Goal: Transaction & Acquisition: Purchase product/service

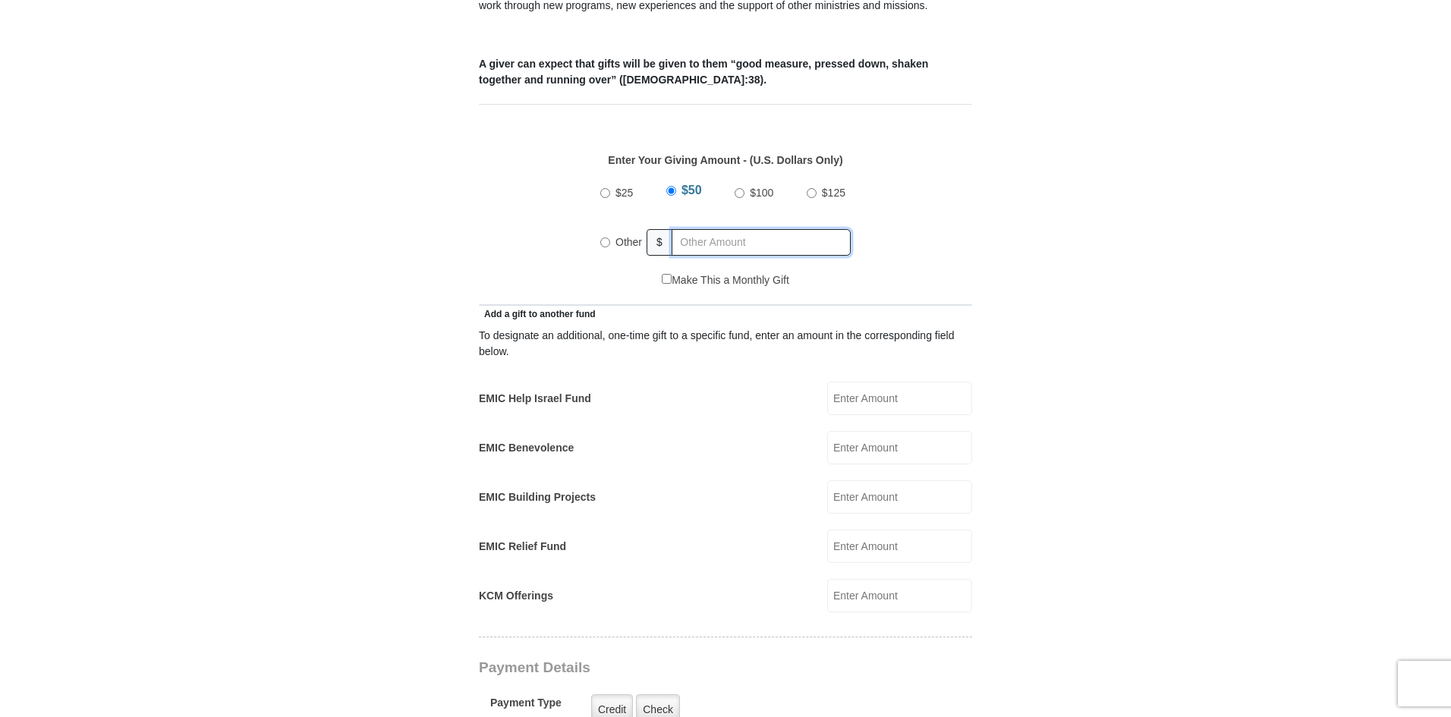
radio input "true"
click at [769, 229] on input "text" at bounding box center [764, 242] width 174 height 27
click at [858, 382] on input "EMIC Help Israel Fund" at bounding box center [899, 398] width 145 height 33
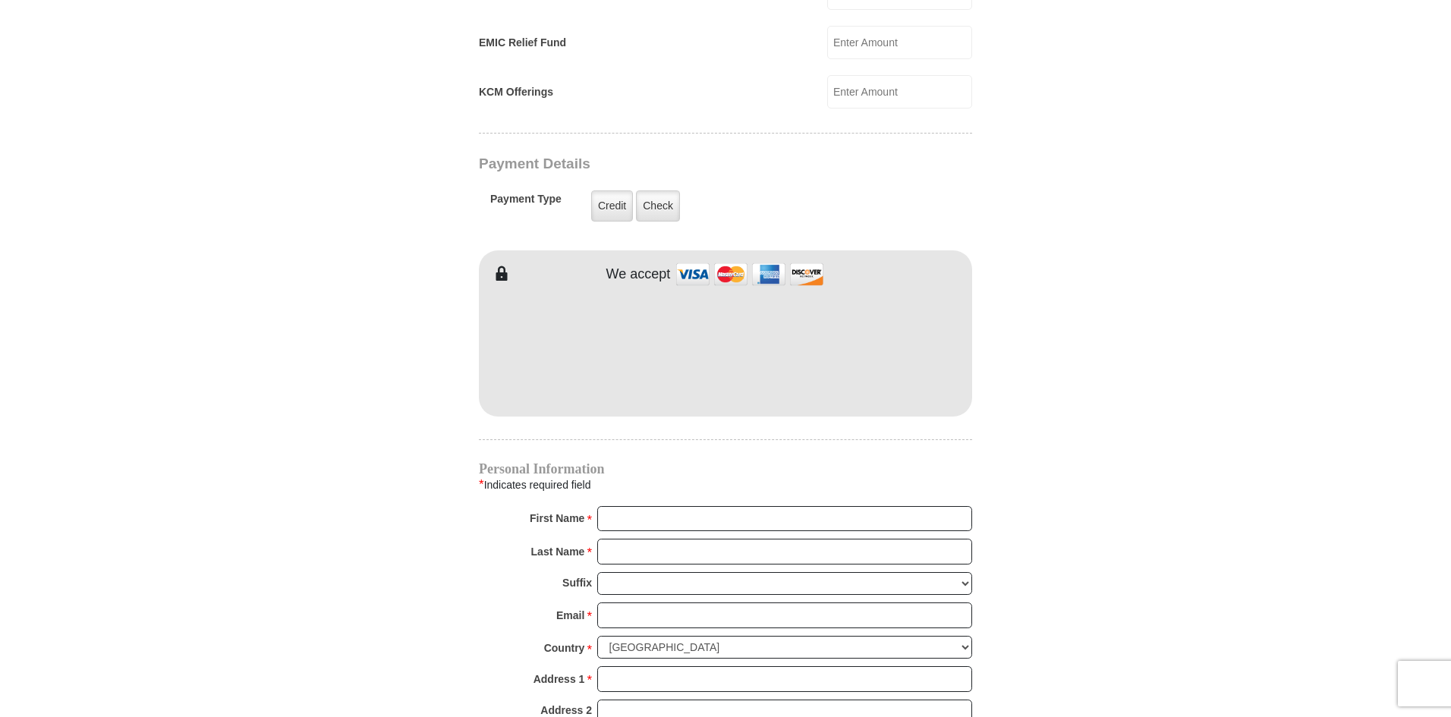
scroll to position [1206, 0]
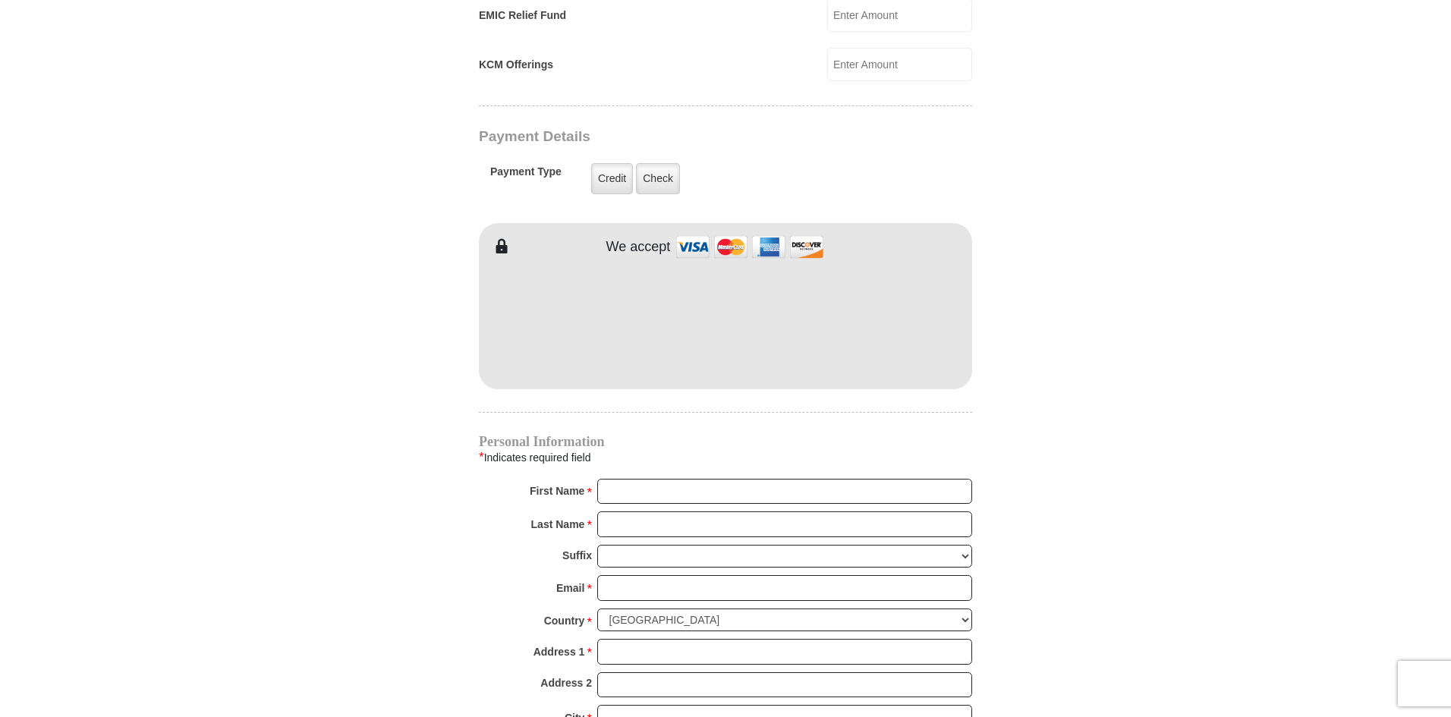
type input "15"
click at [735, 479] on input "First Name *" at bounding box center [784, 492] width 375 height 26
type input "[PERSON_NAME]"
click at [701, 512] on input "Last Name *" at bounding box center [784, 525] width 375 height 26
type input "Tshabalala"
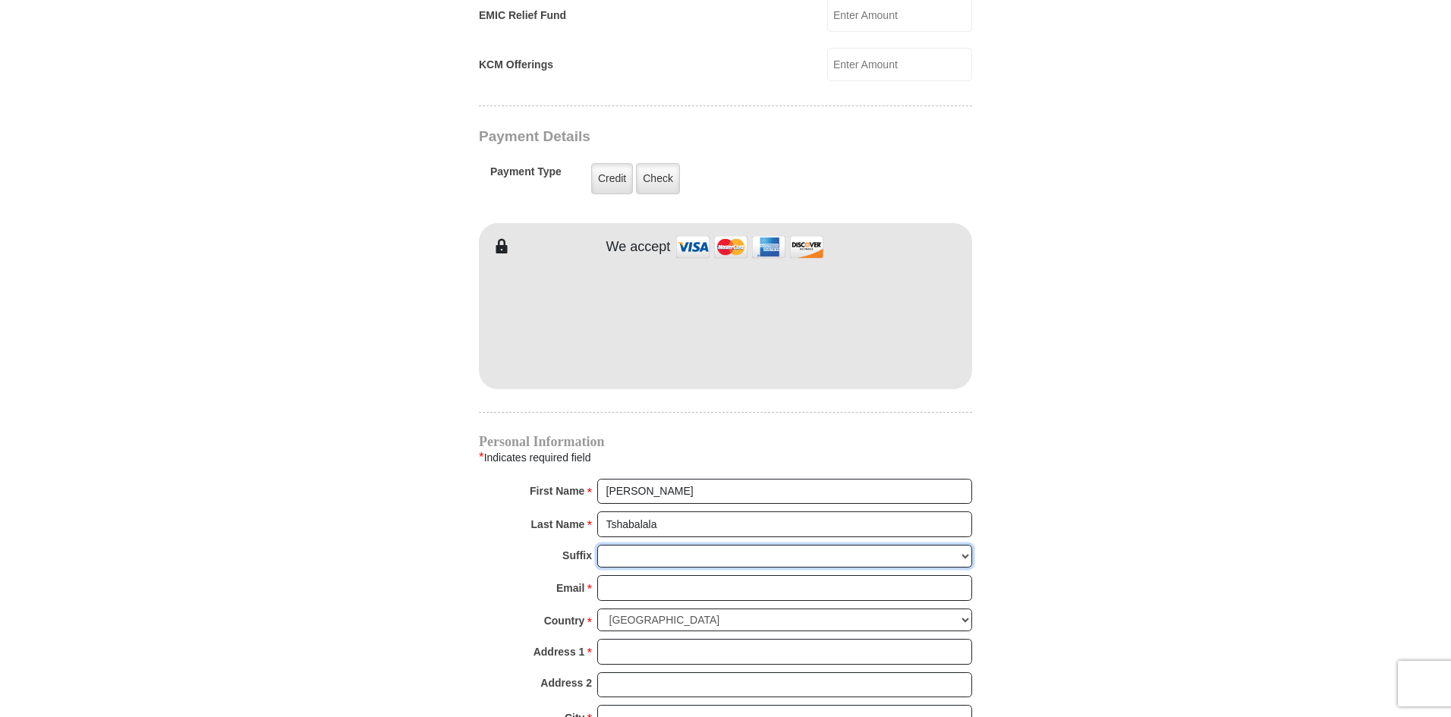
click at [705, 545] on select "Jr Sr I II III IV V VI" at bounding box center [784, 557] width 375 height 24
click at [706, 545] on select "Jr Sr I II III IV V VI" at bounding box center [784, 557] width 375 height 24
click at [672, 575] on input "Email *" at bounding box center [784, 588] width 375 height 26
type input "[PERSON_NAME][EMAIL_ADDRESS][DOMAIN_NAME]"
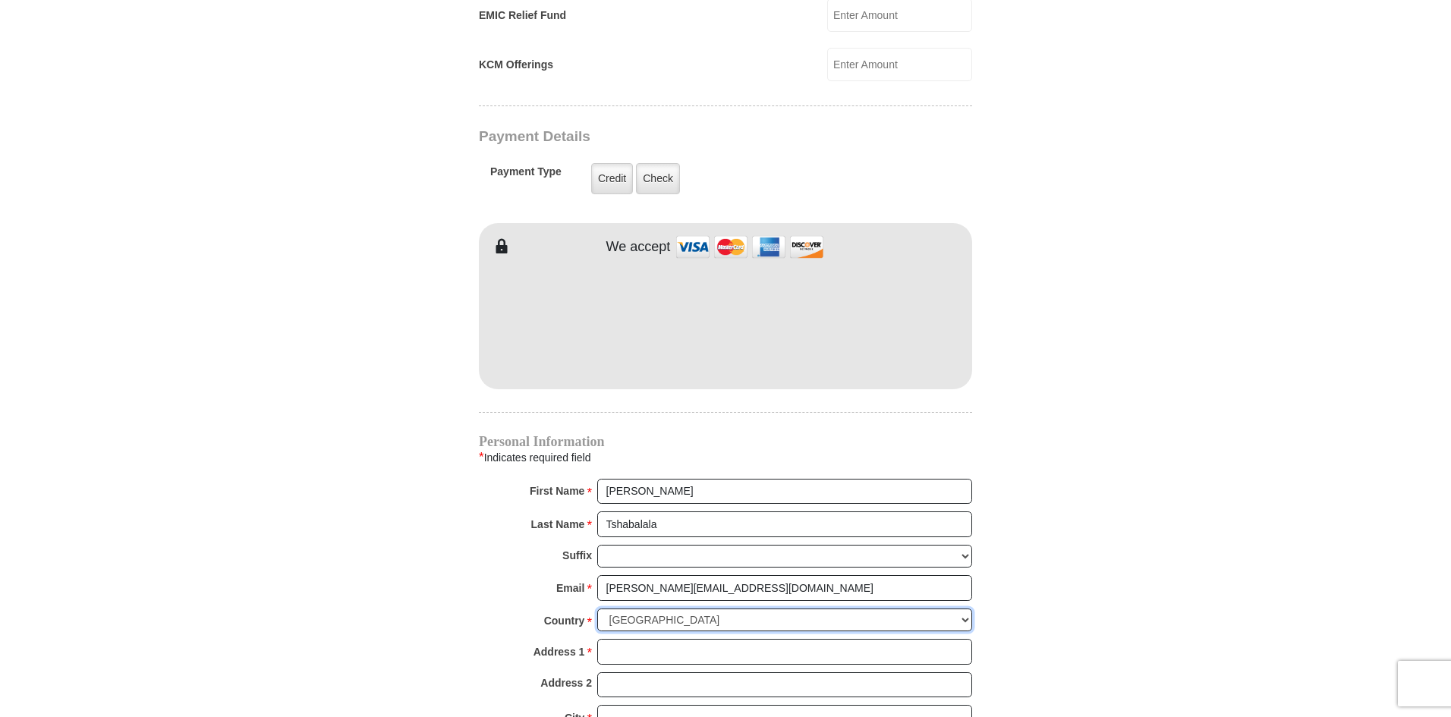
select select "ZA"
type input "[STREET_ADDRESS]"
type input "Plumstead"
type input "[GEOGRAPHIC_DATA]"
type input "7800"
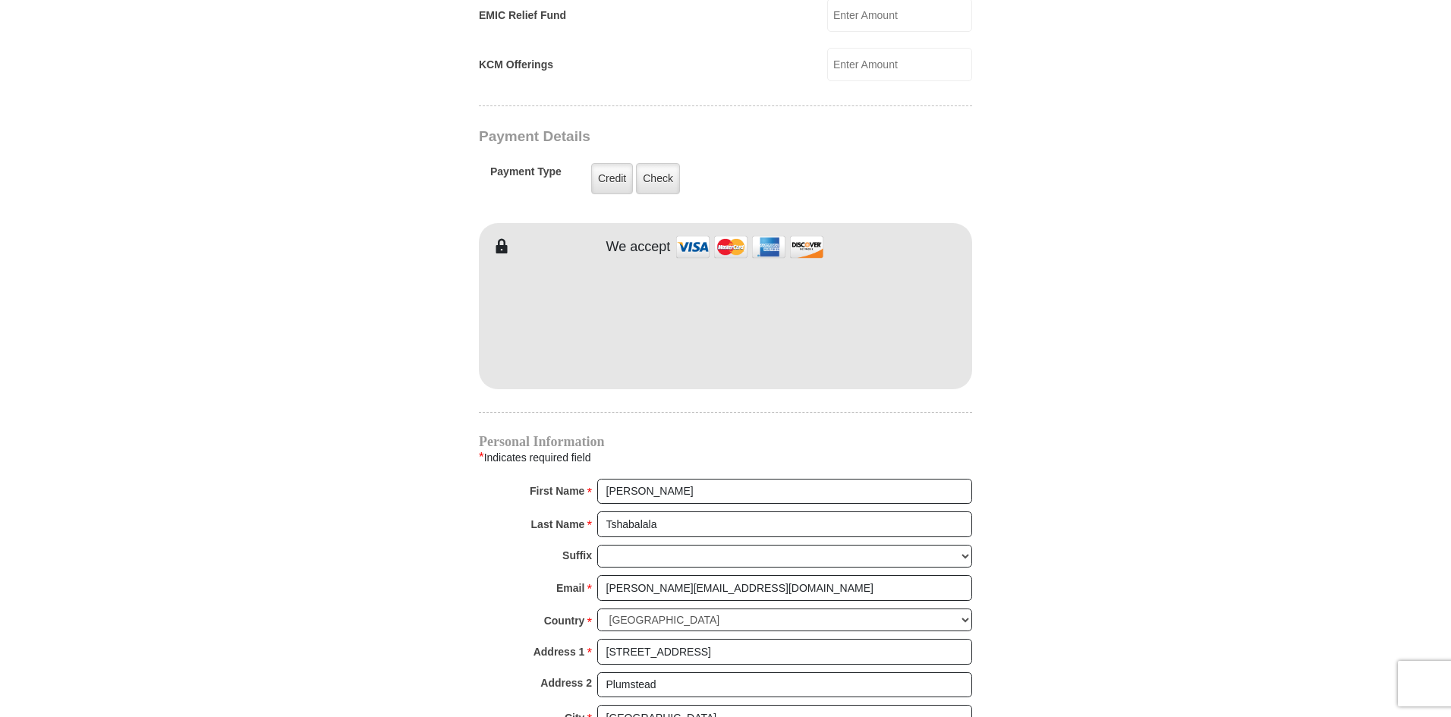
type input "0731628967"
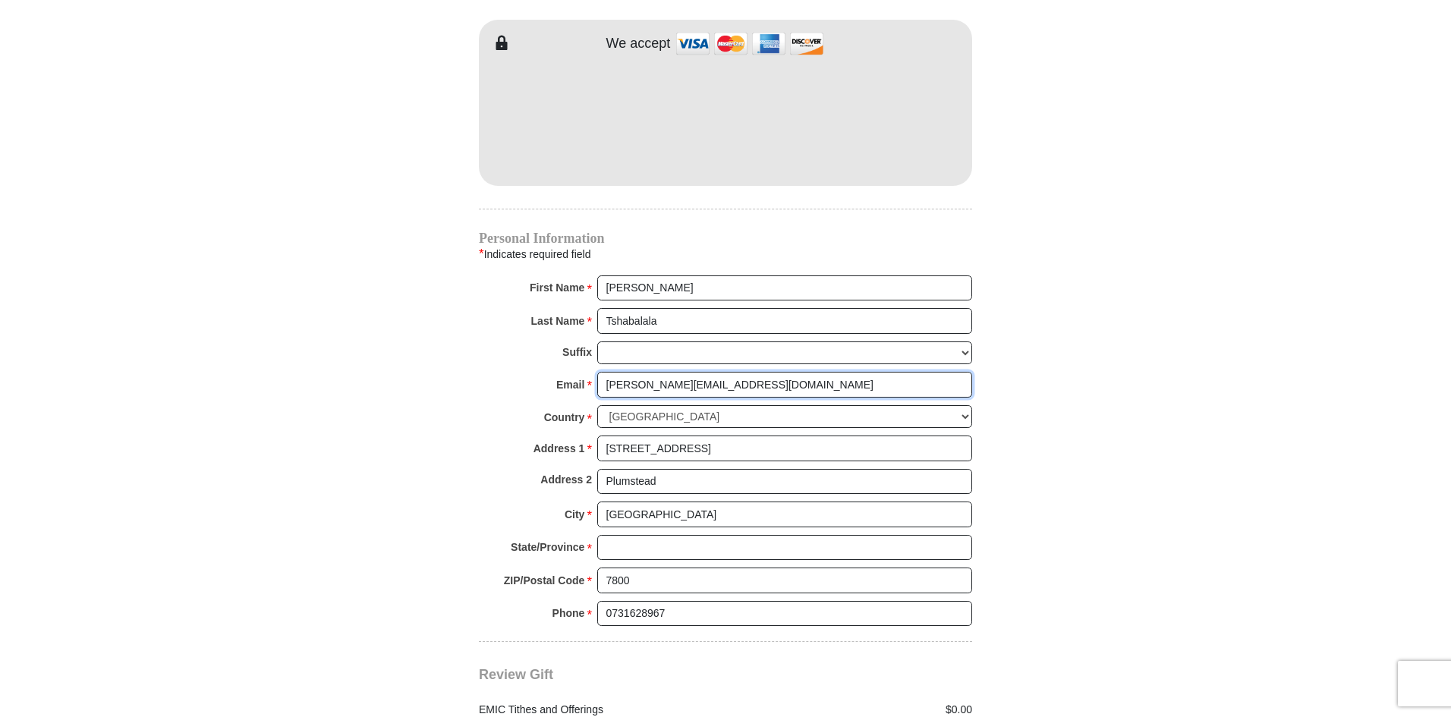
scroll to position [1434, 0]
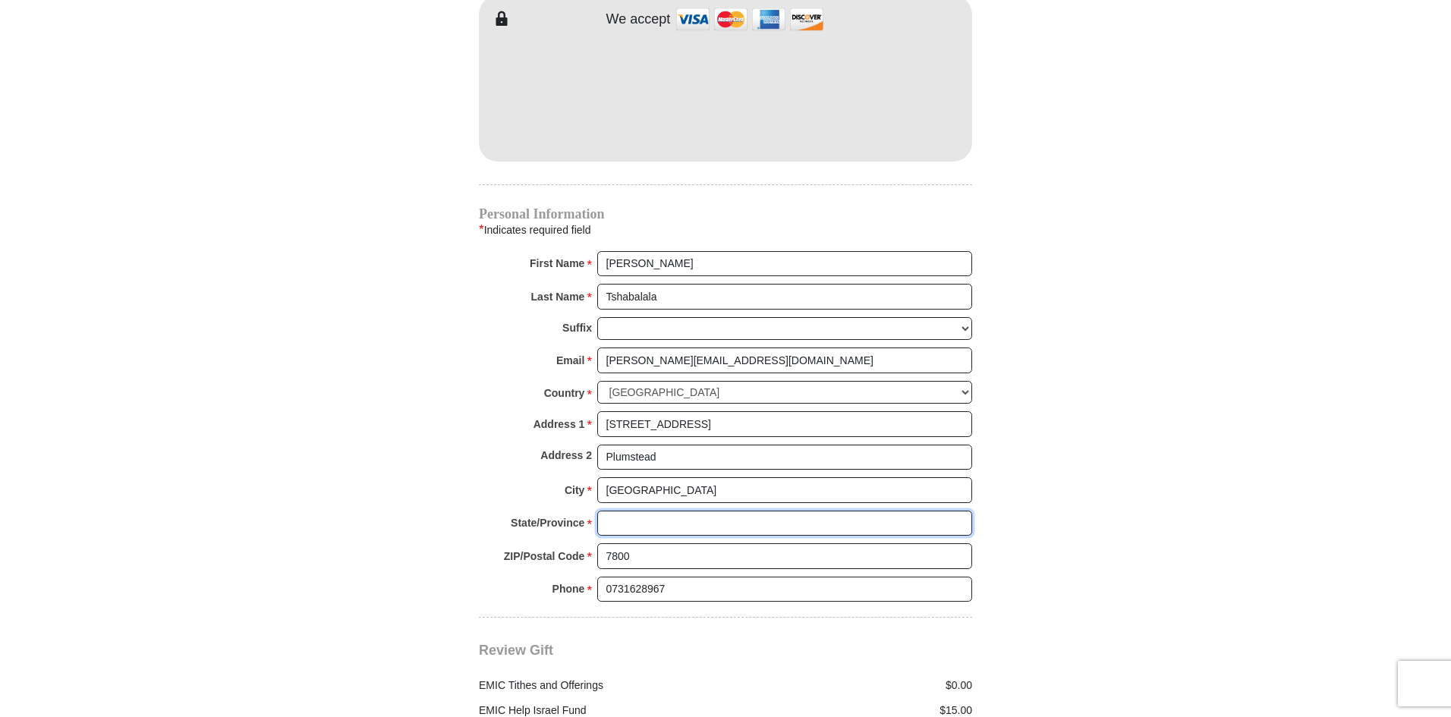
click at [759, 512] on input "State/Province *" at bounding box center [784, 524] width 375 height 26
type input "western Ca"
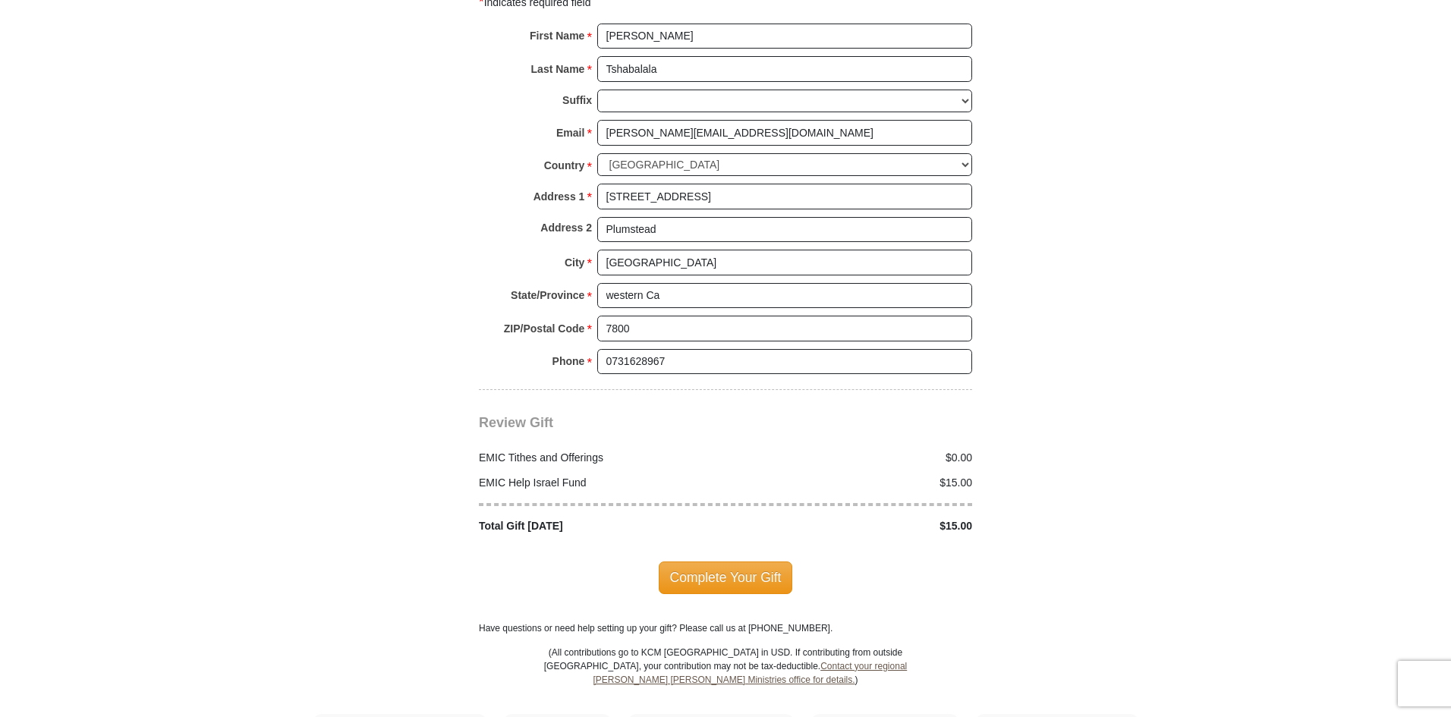
scroll to position [1737, 0]
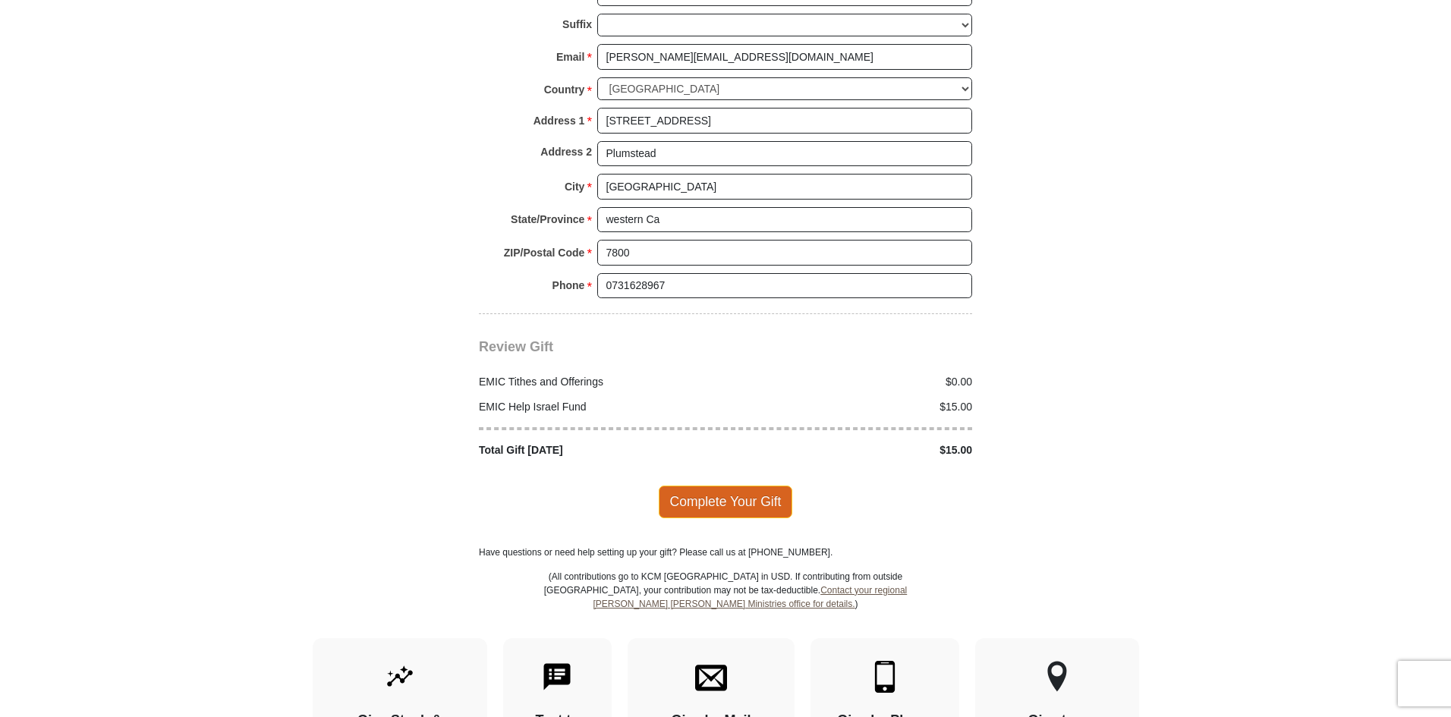
click at [698, 489] on span "Complete Your Gift" at bounding box center [726, 502] width 134 height 32
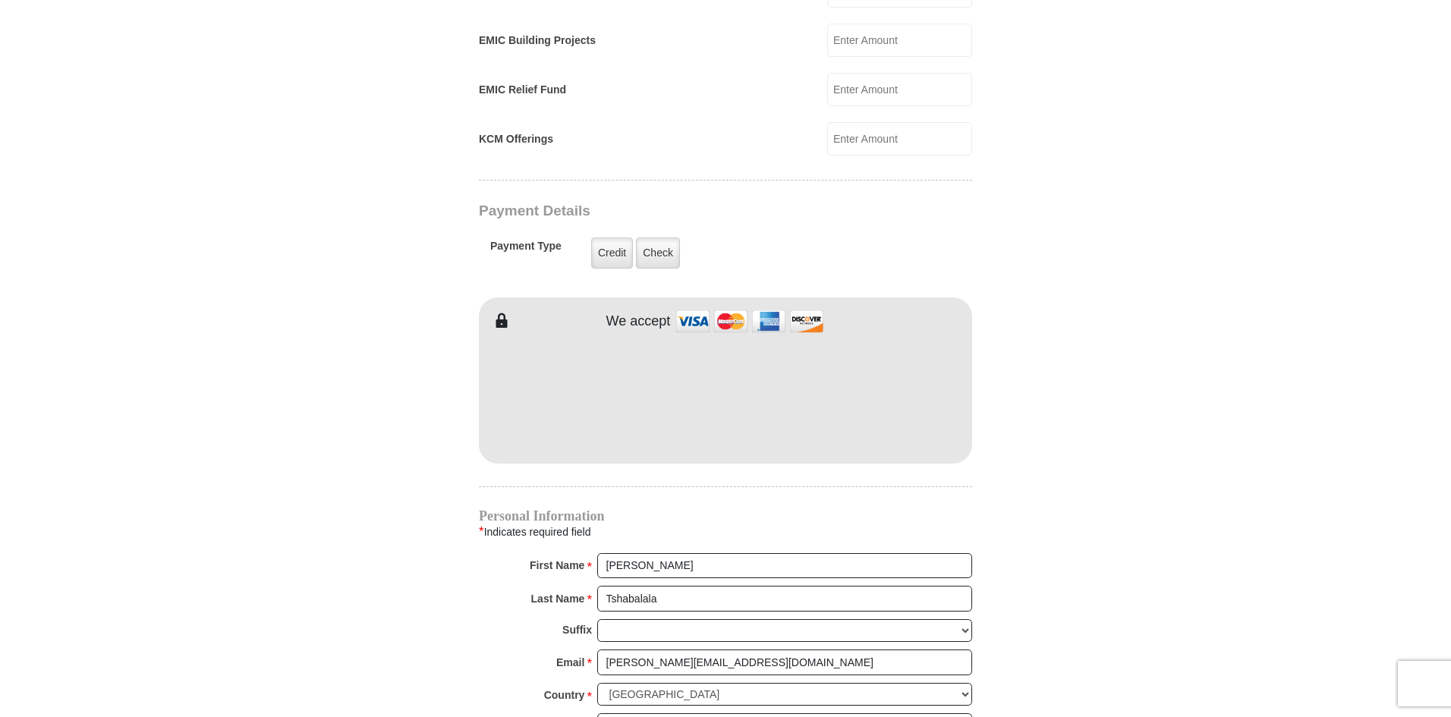
scroll to position [1138, 0]
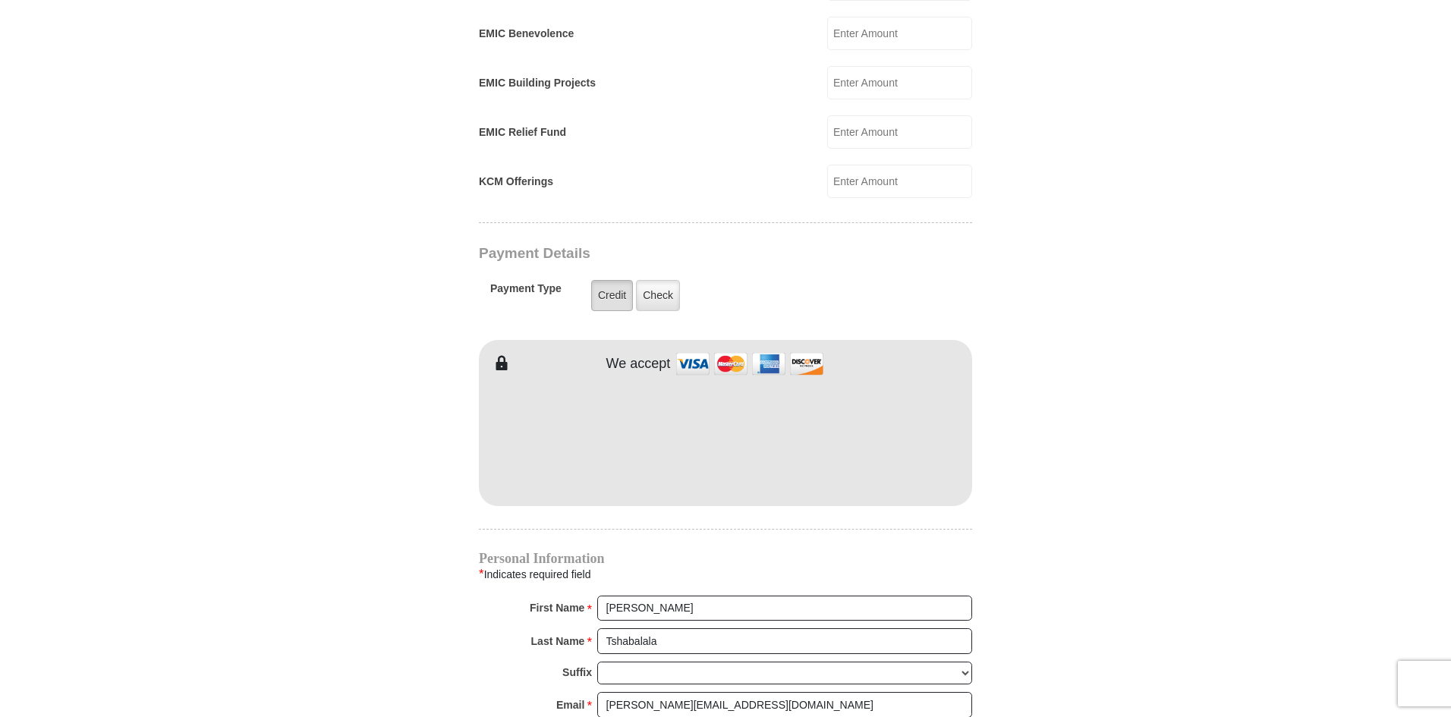
click at [622, 280] on label "Credit" at bounding box center [612, 295] width 42 height 31
click at [0, 0] on input "Credit" at bounding box center [0, 0] width 0 height 0
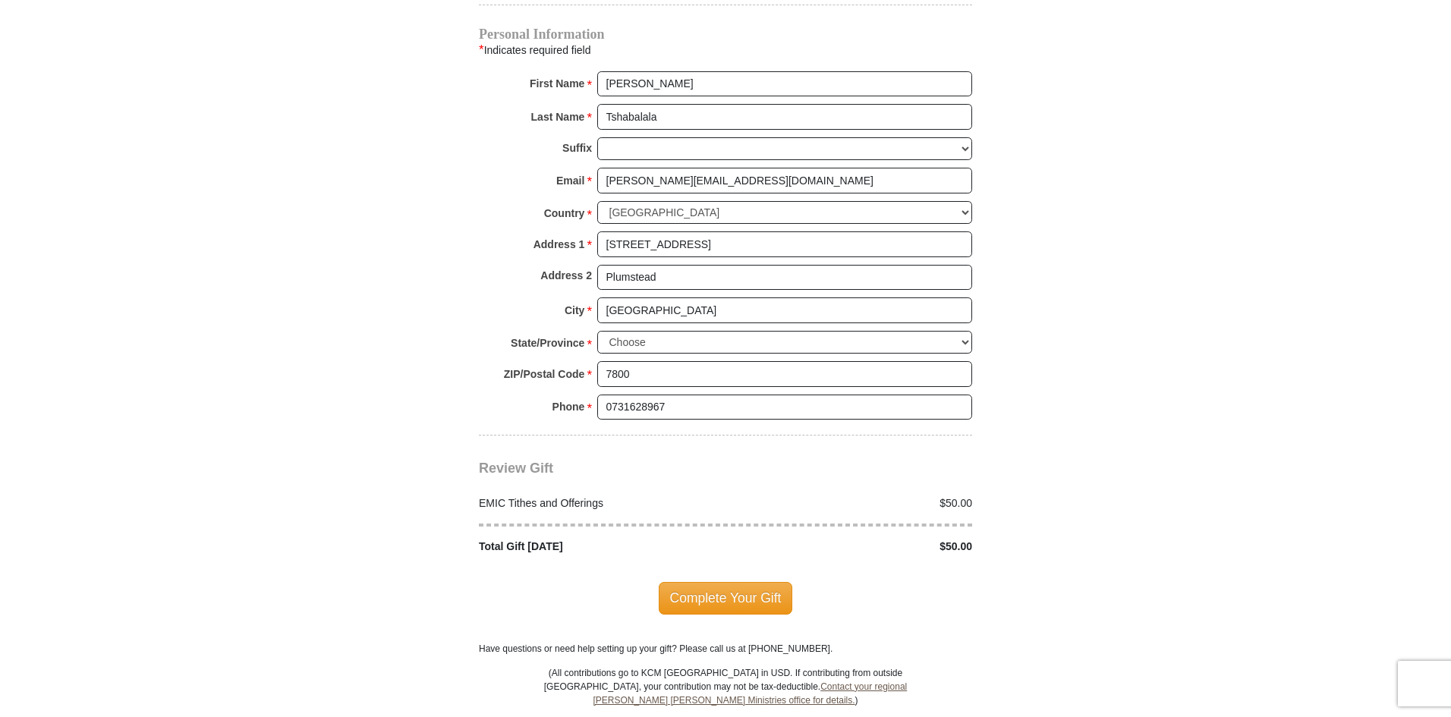
scroll to position [1973, 0]
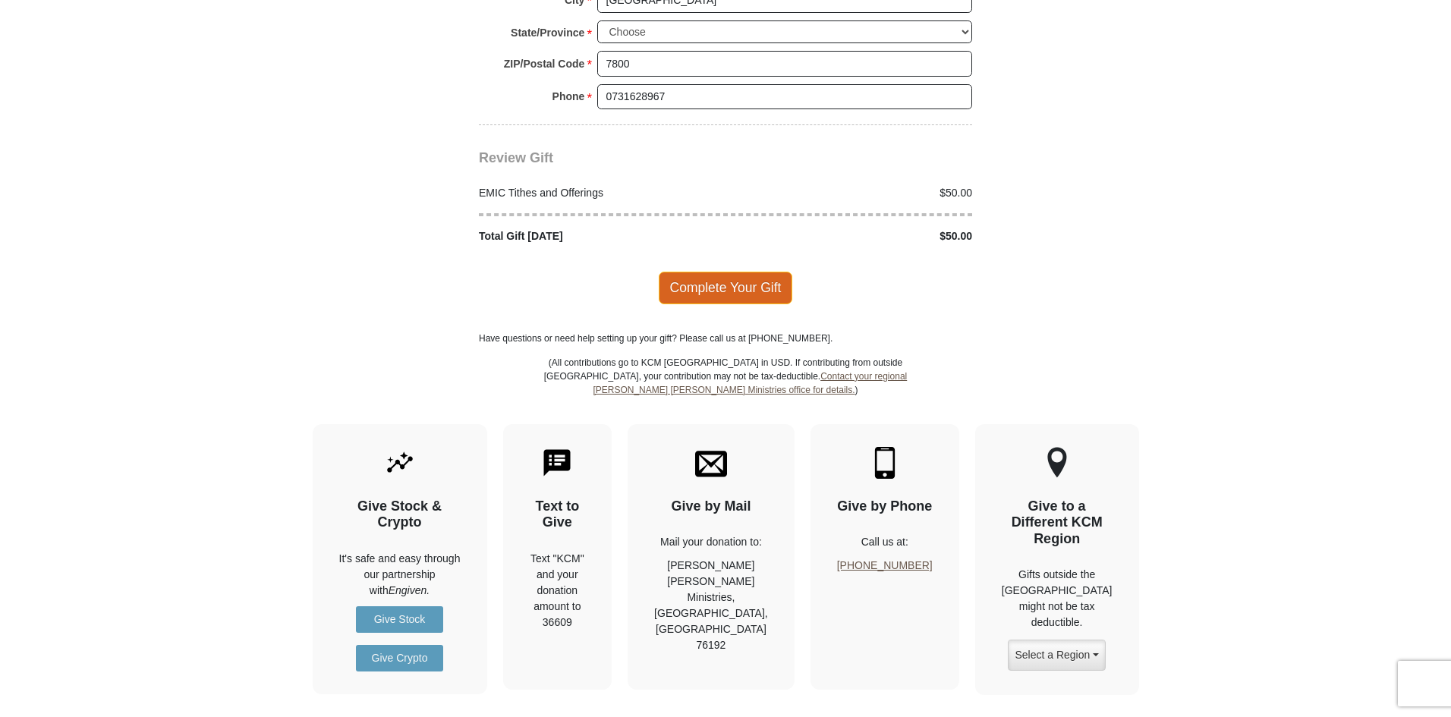
click at [722, 277] on span "Complete Your Gift" at bounding box center [726, 288] width 134 height 32
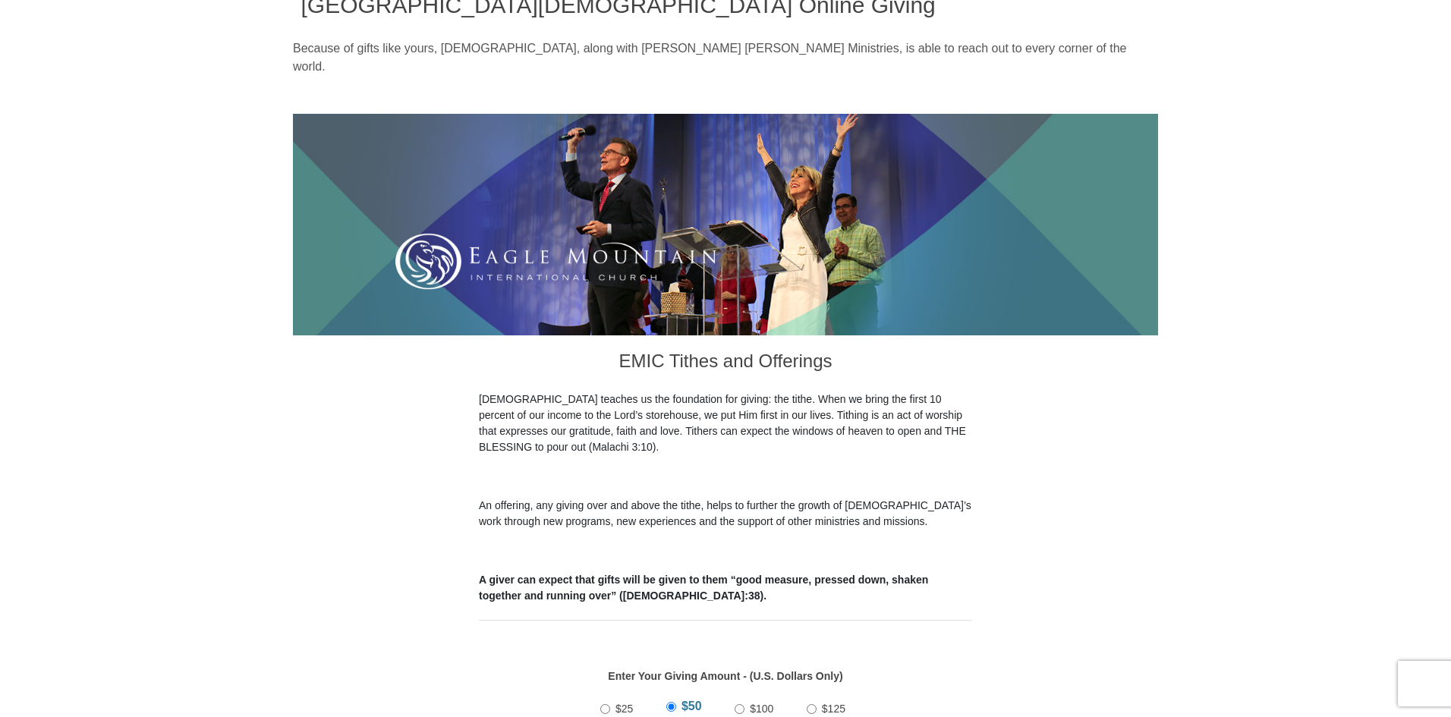
scroll to position [546, 0]
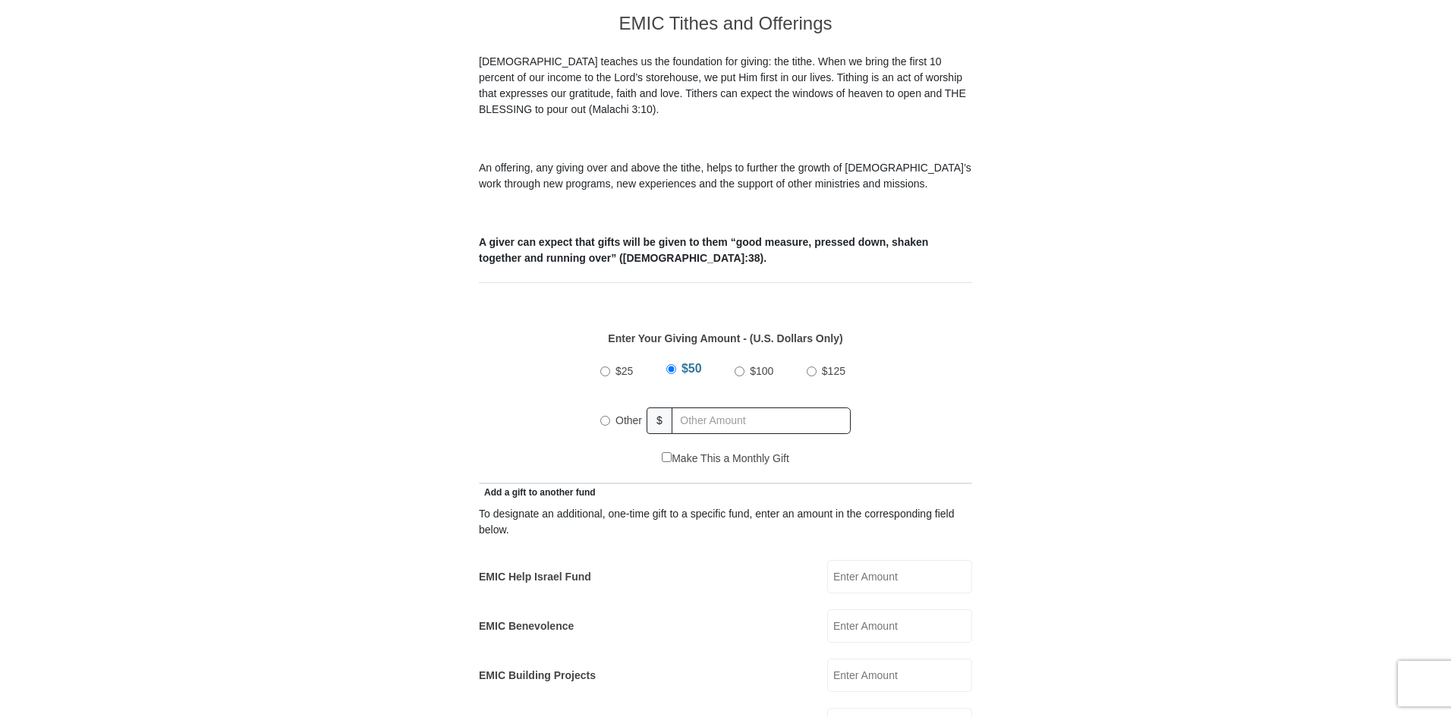
click at [617, 414] on span "Other" at bounding box center [628, 420] width 27 height 12
click at [610, 416] on input "Other" at bounding box center [605, 421] width 10 height 10
radio input "true"
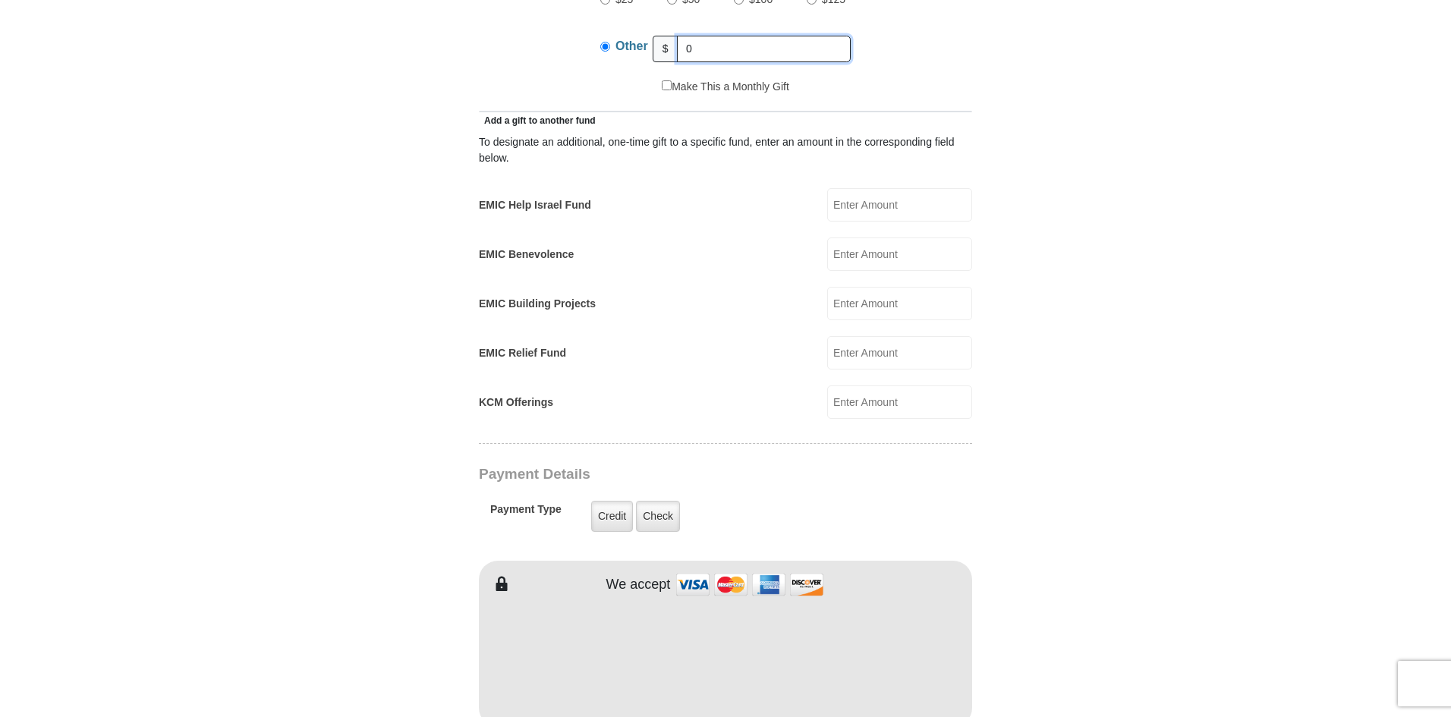
scroll to position [925, 0]
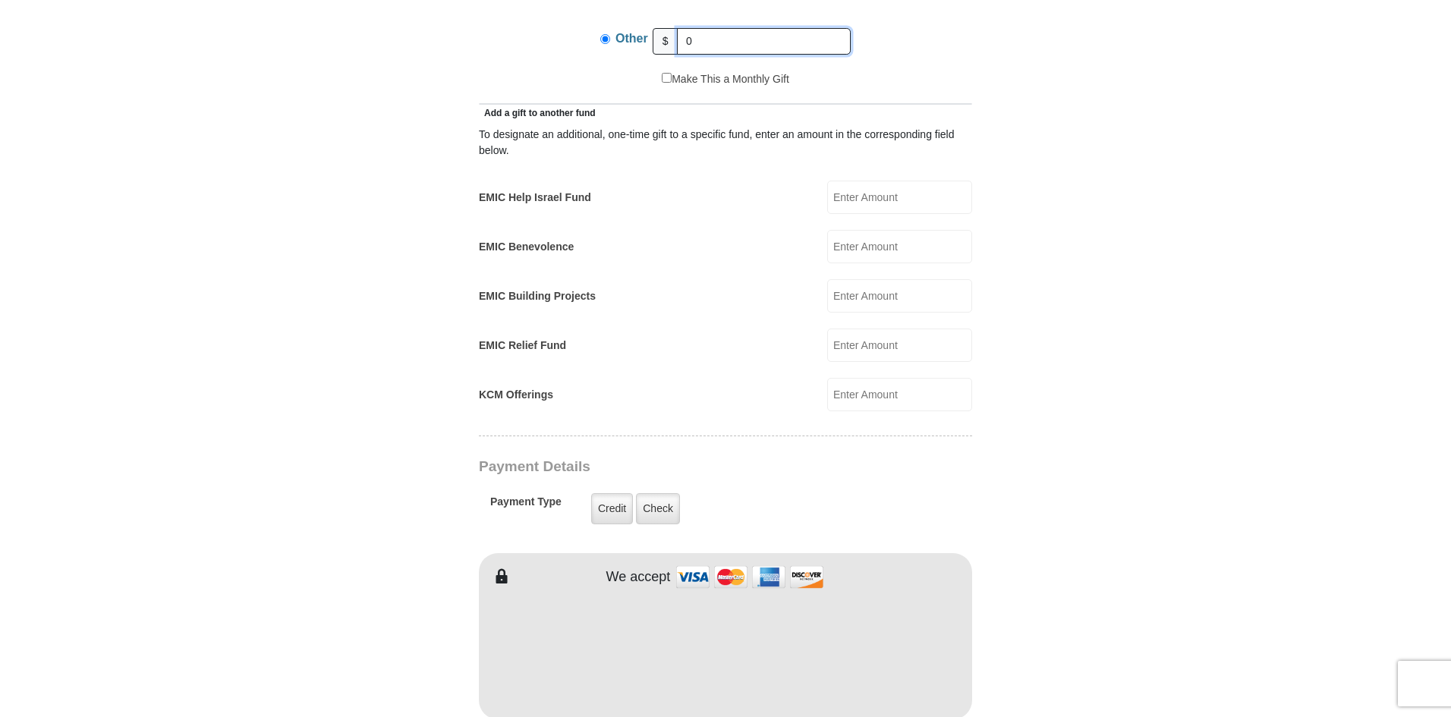
type input "0"
click at [893, 181] on input "EMIC Help Israel Fund" at bounding box center [899, 197] width 145 height 33
type input "15"
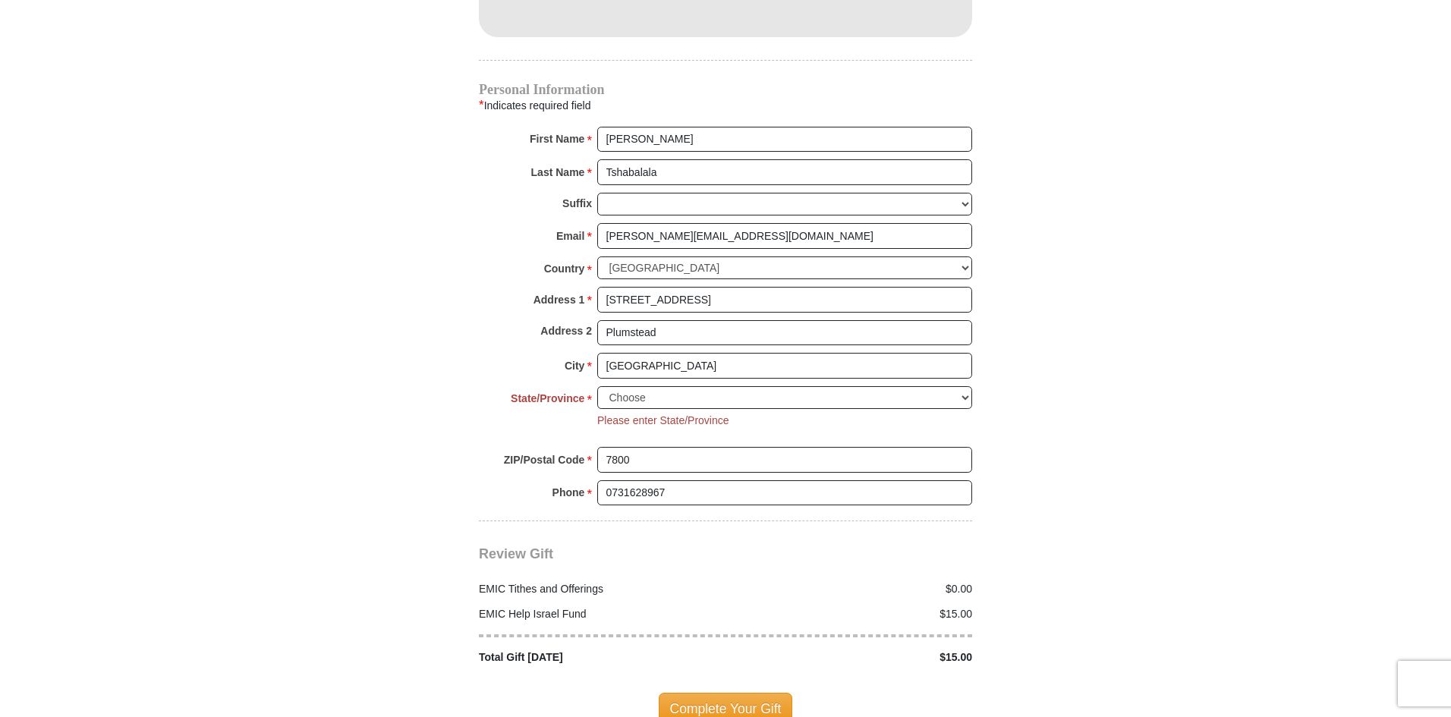
scroll to position [1608, 0]
click at [823, 386] on select "Choose [US_STATE] [US_STATE] [US_STATE] [US_STATE] [US_STATE] Armed Forces Amer…" at bounding box center [784, 398] width 375 height 24
click at [578, 389] on strong "State/Province" at bounding box center [548, 397] width 74 height 21
click at [597, 389] on select "Choose [US_STATE] [US_STATE] [US_STATE] [US_STATE] [US_STATE] Armed Forces Amer…" at bounding box center [784, 398] width 375 height 24
click at [615, 386] on select "Choose [US_STATE] [US_STATE] [US_STATE] [US_STATE] [US_STATE] Armed Forces Amer…" at bounding box center [784, 398] width 375 height 24
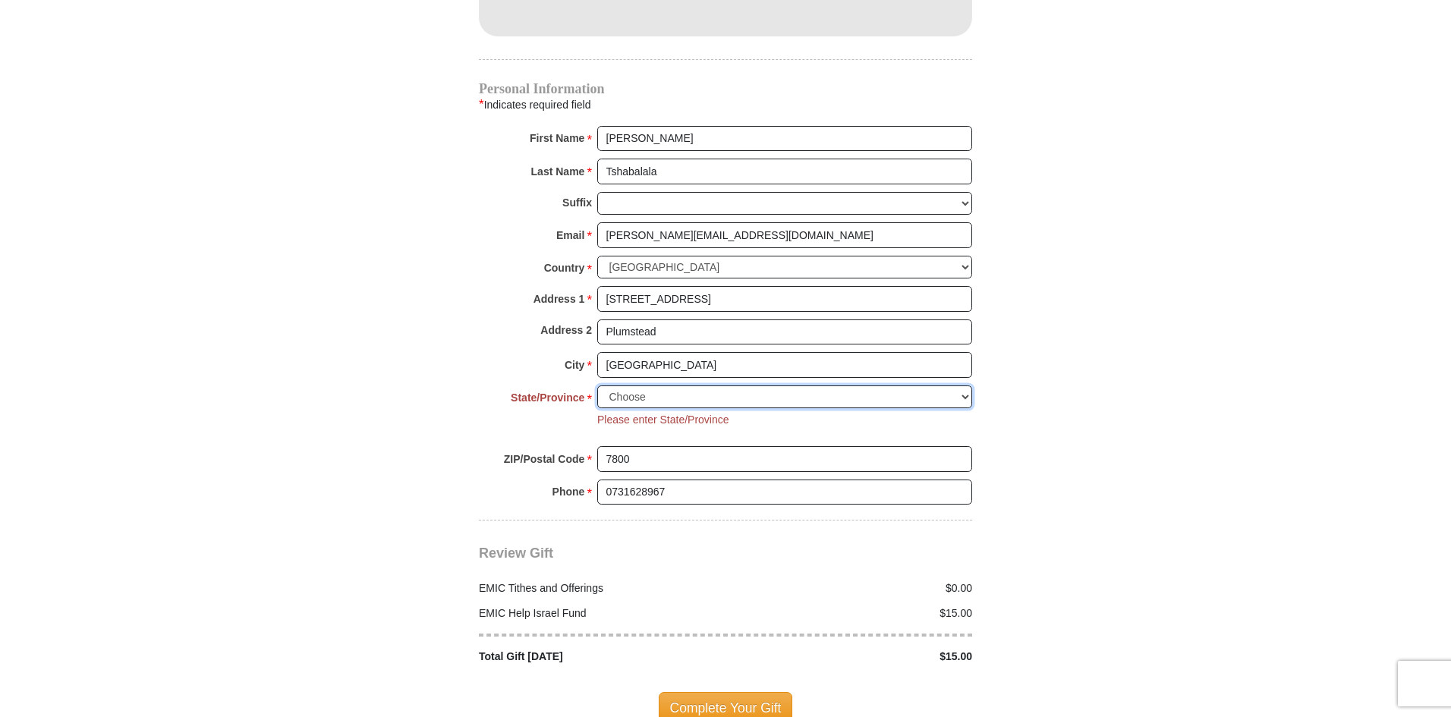
select select "WV"
click at [479, 286] on div "Address 1 * [STREET_ADDRESS] Please enter Address 1" at bounding box center [725, 302] width 493 height 33
click at [795, 386] on select "Choose [US_STATE] [US_STATE] [US_STATE] [US_STATE] [US_STATE] Armed Forces Amer…" at bounding box center [784, 398] width 375 height 24
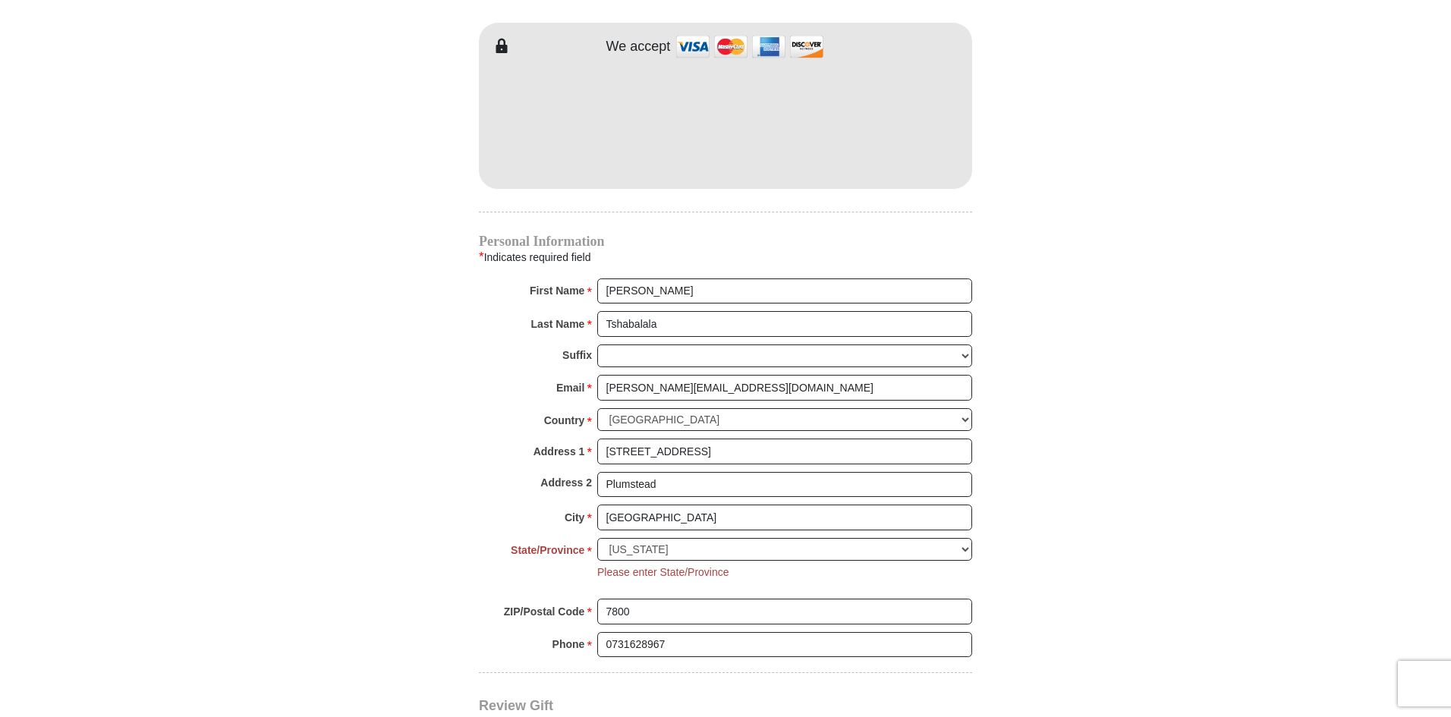
scroll to position [1456, 0]
click at [716, 408] on select "[GEOGRAPHIC_DATA] [GEOGRAPHIC_DATA] [GEOGRAPHIC_DATA] [GEOGRAPHIC_DATA] [GEOGRA…" at bounding box center [784, 420] width 375 height 24
click at [597, 408] on select "[GEOGRAPHIC_DATA] [GEOGRAPHIC_DATA] [GEOGRAPHIC_DATA] [GEOGRAPHIC_DATA] [GEOGRA…" at bounding box center [784, 420] width 375 height 24
click at [682, 537] on select "Choose [US_STATE] [US_STATE] [US_STATE] [US_STATE] [US_STATE] Armed Forces Amer…" at bounding box center [784, 549] width 375 height 24
select select
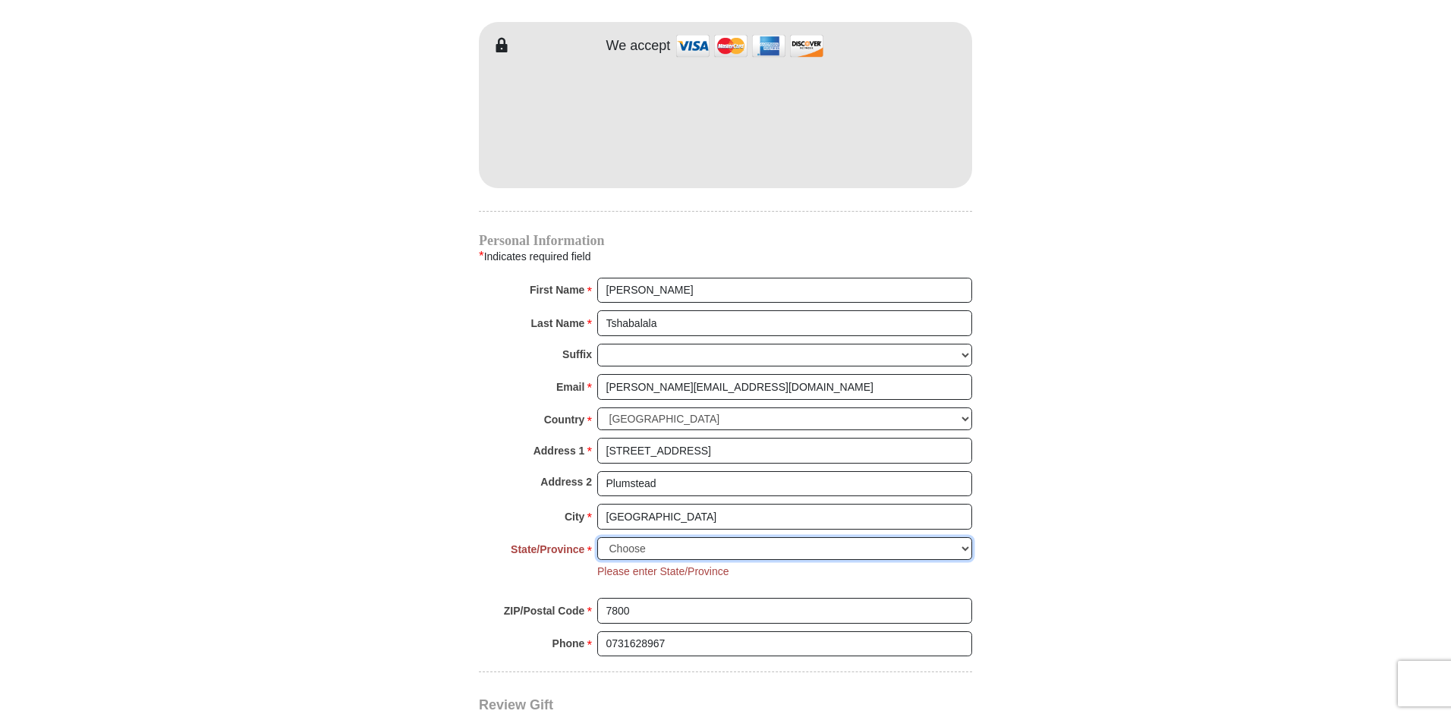
click at [597, 537] on select "Choose [US_STATE] [US_STATE] [US_STATE] [US_STATE] [US_STATE] Armed Forces Amer…" at bounding box center [784, 549] width 375 height 24
click at [641, 537] on select "Choose [US_STATE] [US_STATE] [US_STATE] [US_STATE] [US_STATE] Armed Forces Amer…" at bounding box center [784, 549] width 375 height 24
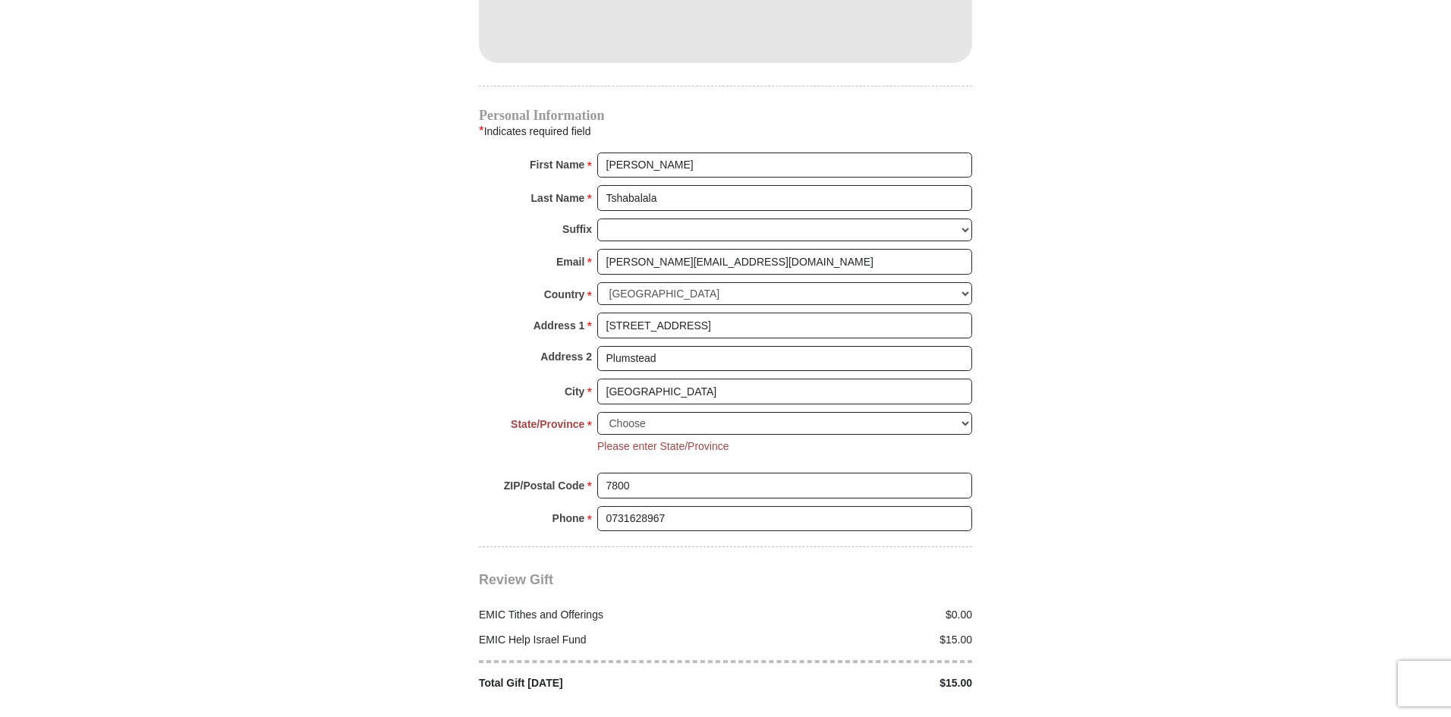
scroll to position [1608, 0]
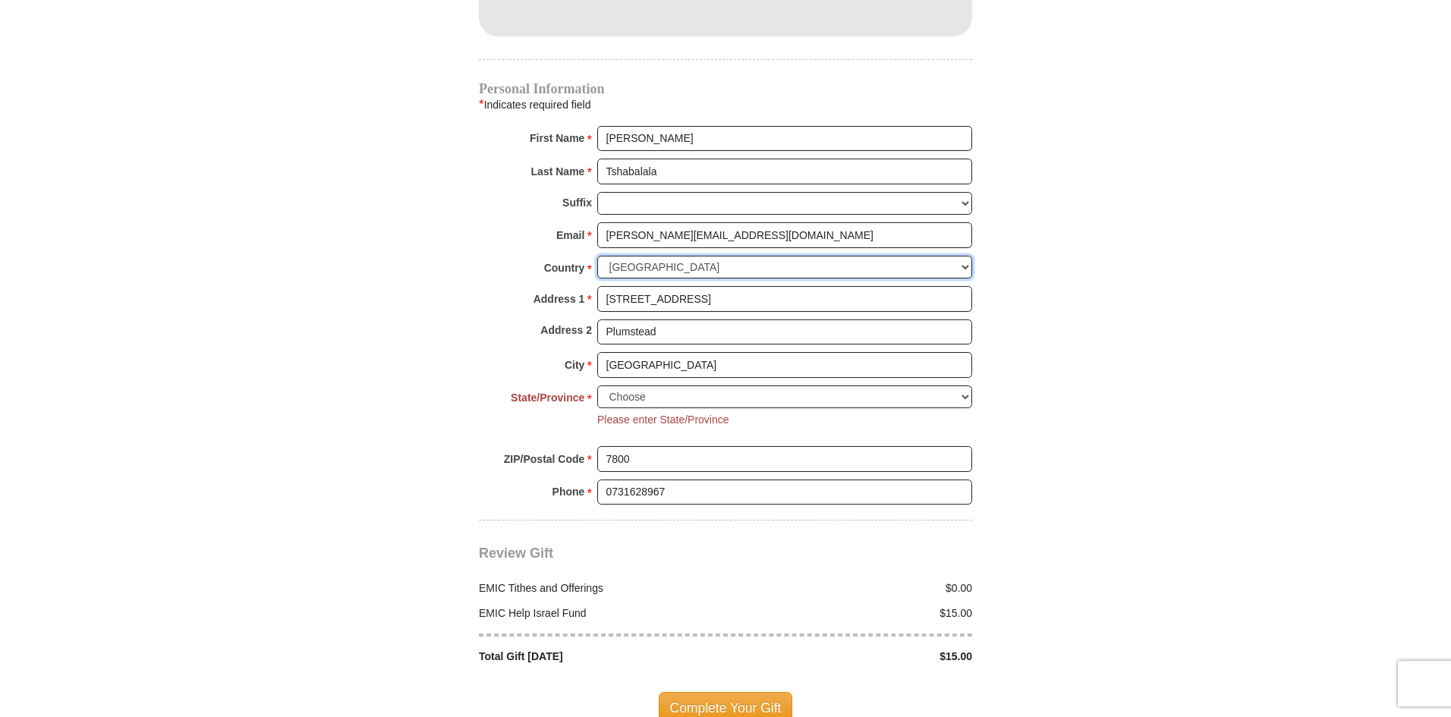
click at [700, 256] on select "[GEOGRAPHIC_DATA] [GEOGRAPHIC_DATA] [GEOGRAPHIC_DATA] [GEOGRAPHIC_DATA] [GEOGRA…" at bounding box center [784, 268] width 375 height 24
click at [694, 256] on select "[GEOGRAPHIC_DATA] [GEOGRAPHIC_DATA] [GEOGRAPHIC_DATA] [GEOGRAPHIC_DATA] [GEOGRA…" at bounding box center [784, 268] width 375 height 24
click at [698, 256] on select "[GEOGRAPHIC_DATA] [GEOGRAPHIC_DATA] [GEOGRAPHIC_DATA] [GEOGRAPHIC_DATA] [GEOGRA…" at bounding box center [784, 268] width 375 height 24
click at [597, 256] on select "[GEOGRAPHIC_DATA] [GEOGRAPHIC_DATA] [GEOGRAPHIC_DATA] [GEOGRAPHIC_DATA] [GEOGRA…" at bounding box center [784, 268] width 375 height 24
click at [751, 386] on select "Choose [US_STATE] [US_STATE] [US_STATE] [US_STATE] [US_STATE] Armed Forces Amer…" at bounding box center [784, 398] width 375 height 24
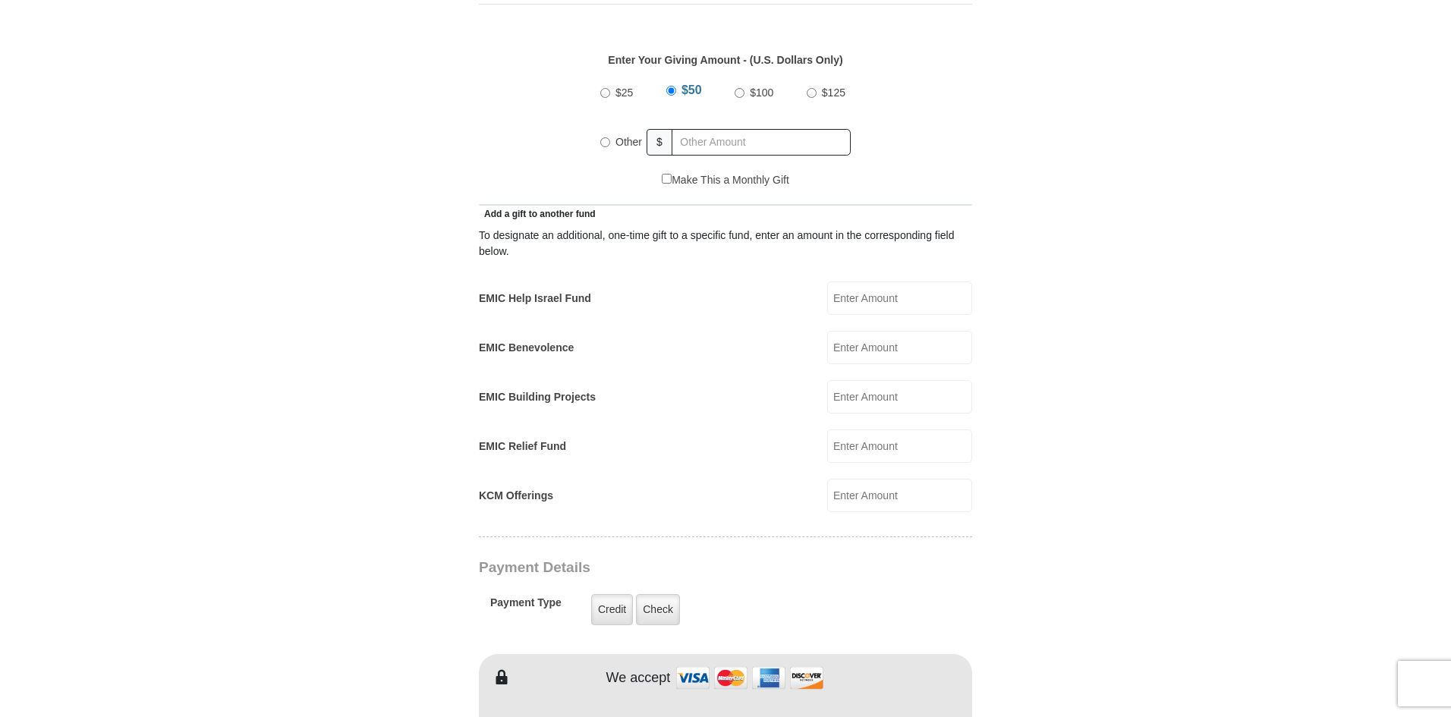
scroll to position [689, 0]
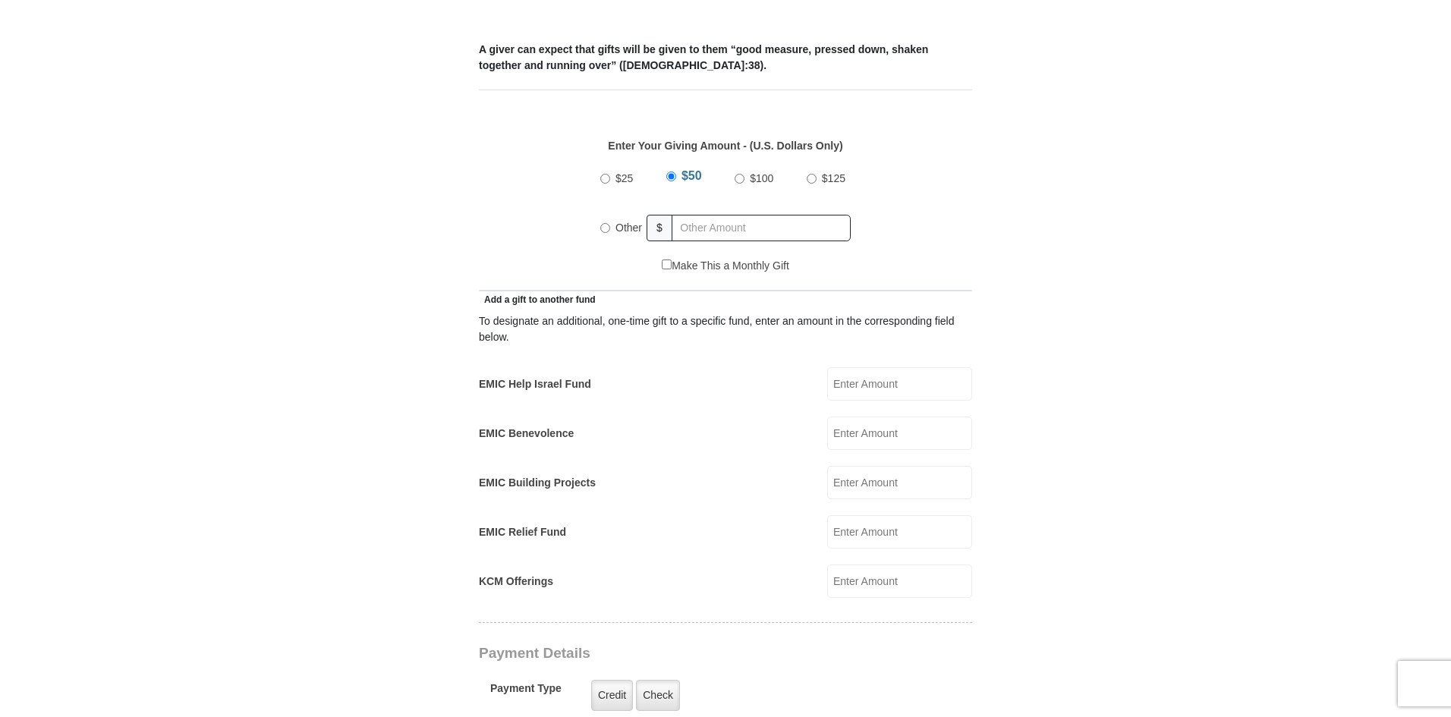
click at [612, 211] on label "Other" at bounding box center [628, 227] width 37 height 33
click at [610, 223] on input "Other" at bounding box center [605, 228] width 10 height 10
radio input "true"
click at [871, 371] on input "EMIC Help Israel Fund" at bounding box center [899, 383] width 145 height 33
type input "15"
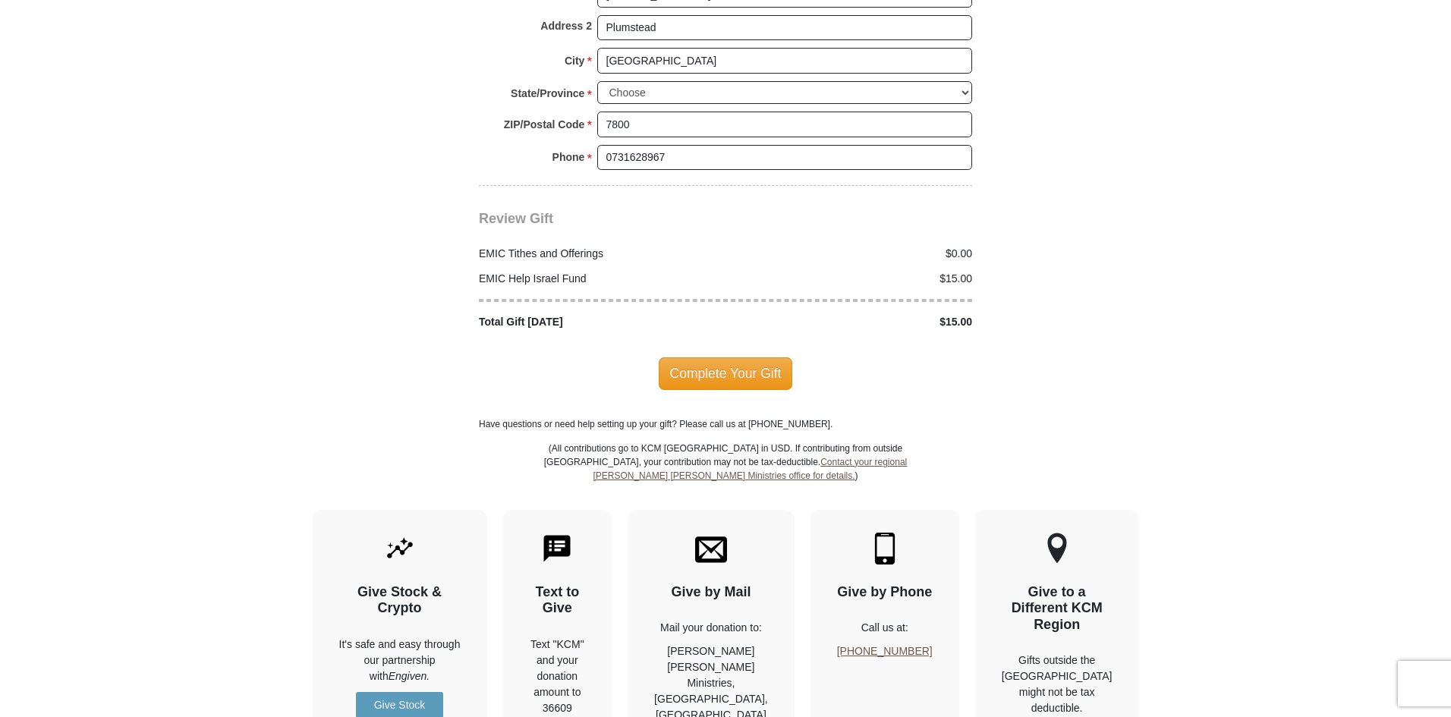
scroll to position [1979, 0]
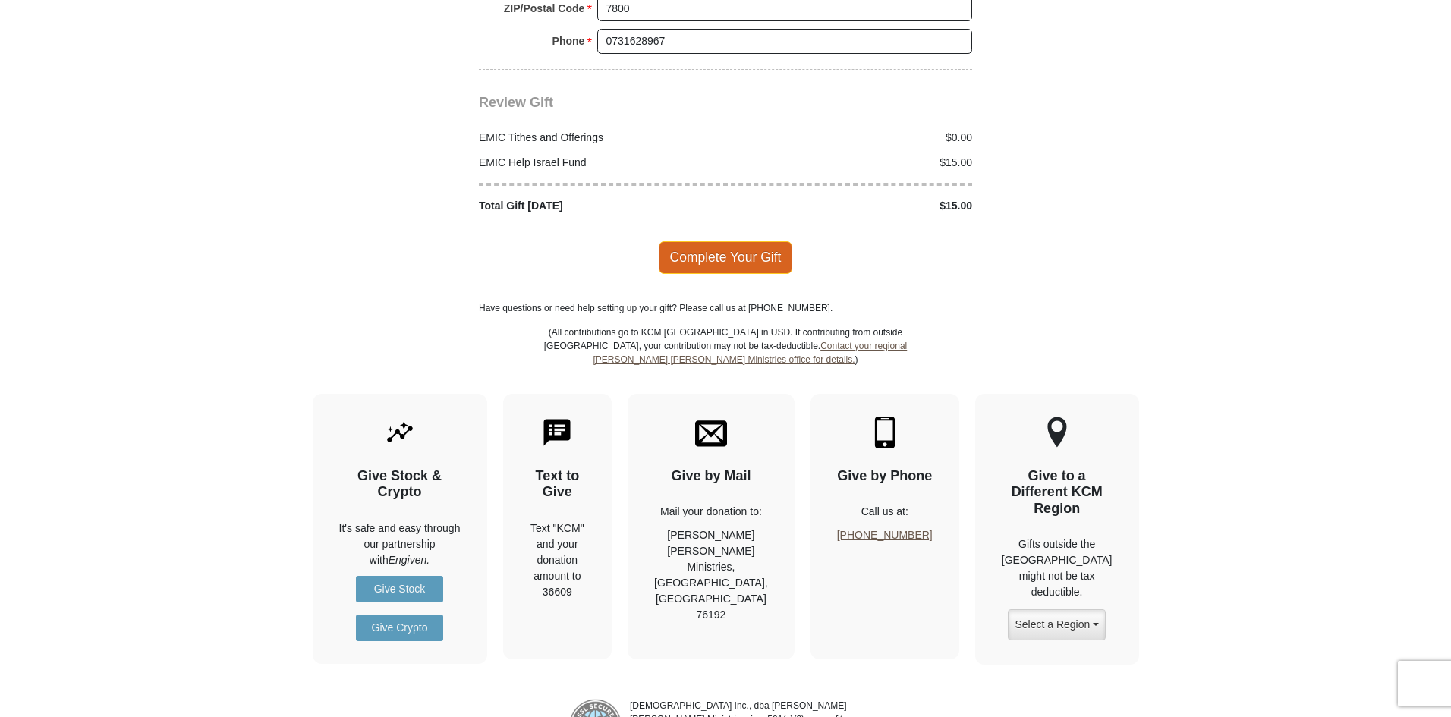
click at [778, 241] on span "Complete Your Gift" at bounding box center [726, 257] width 134 height 32
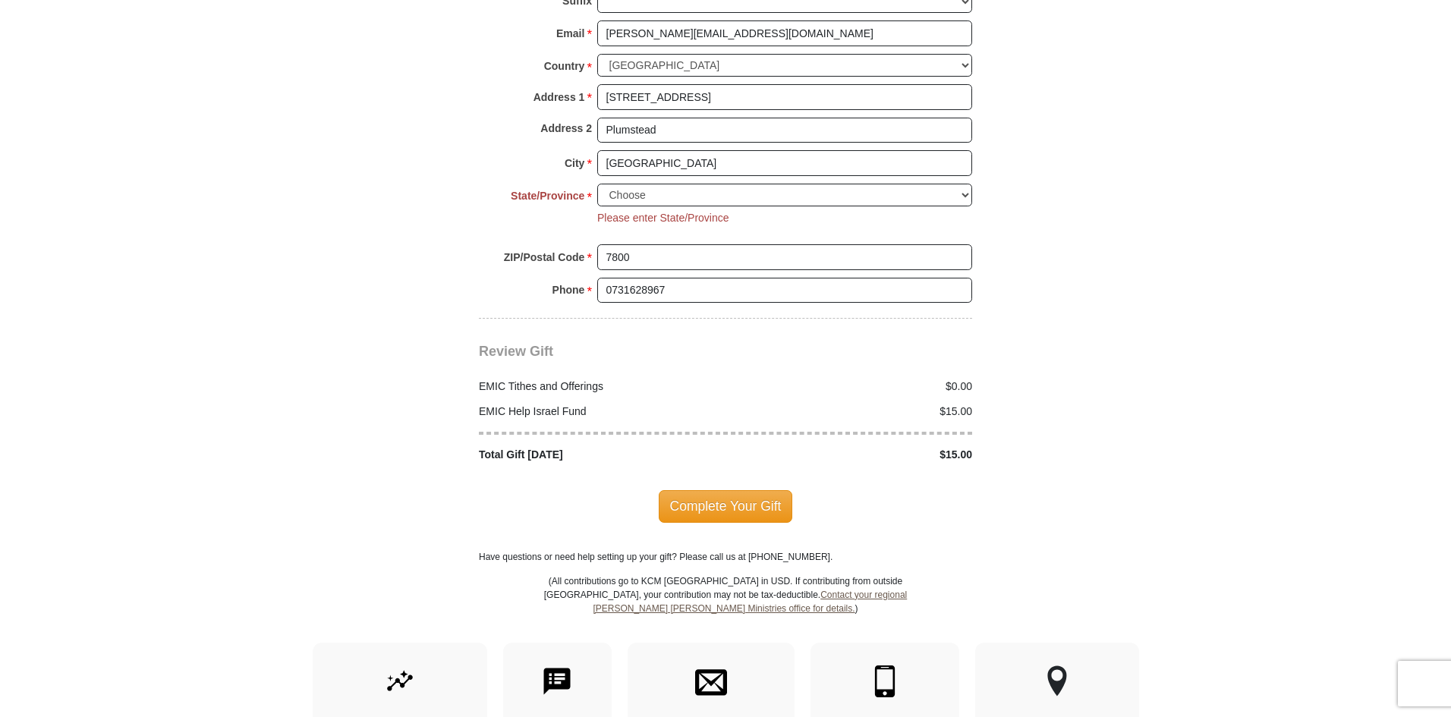
scroll to position [1759, 0]
click at [814, 185] on select "Choose [US_STATE] [US_STATE] [US_STATE] [US_STATE] [US_STATE] Armed Forces Amer…" at bounding box center [784, 197] width 375 height 24
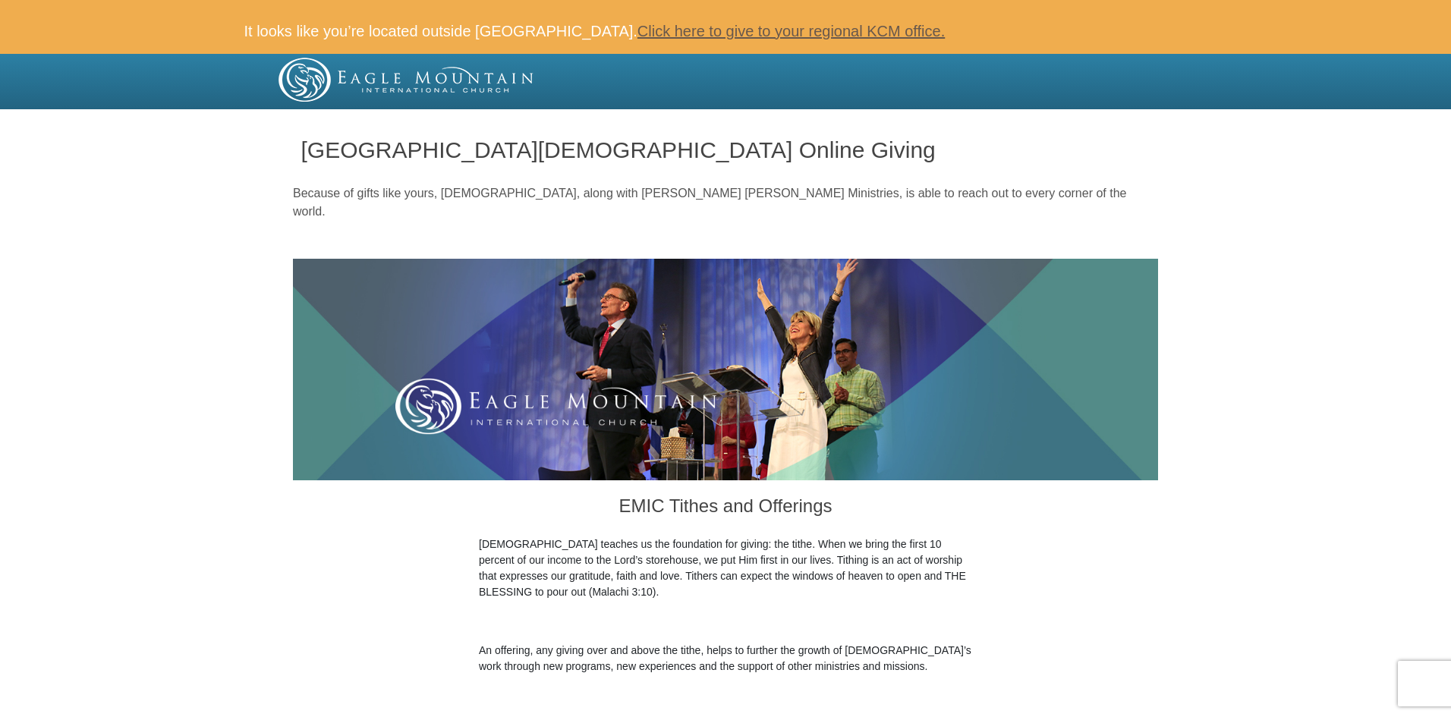
scroll to position [0, 0]
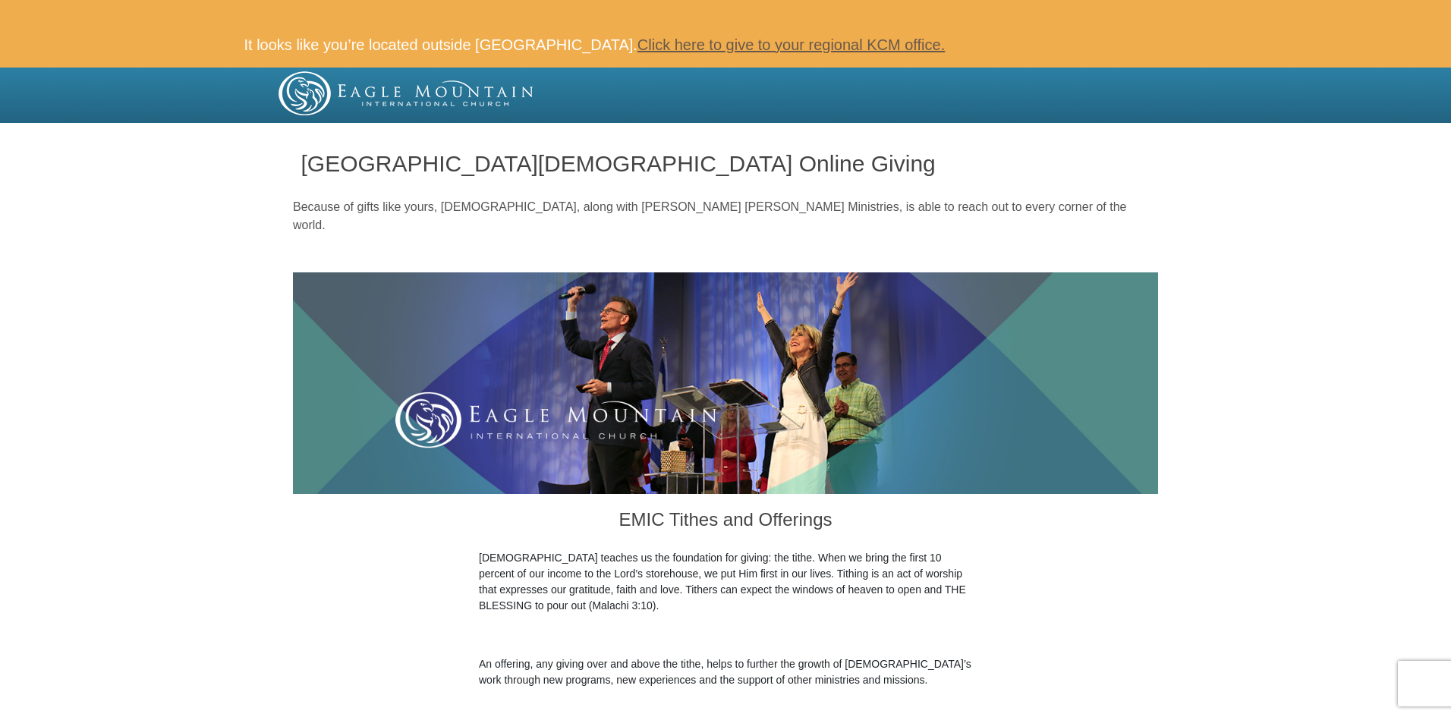
click at [754, 46] on link "Click here to give to your regional KCM office." at bounding box center [791, 44] width 307 height 17
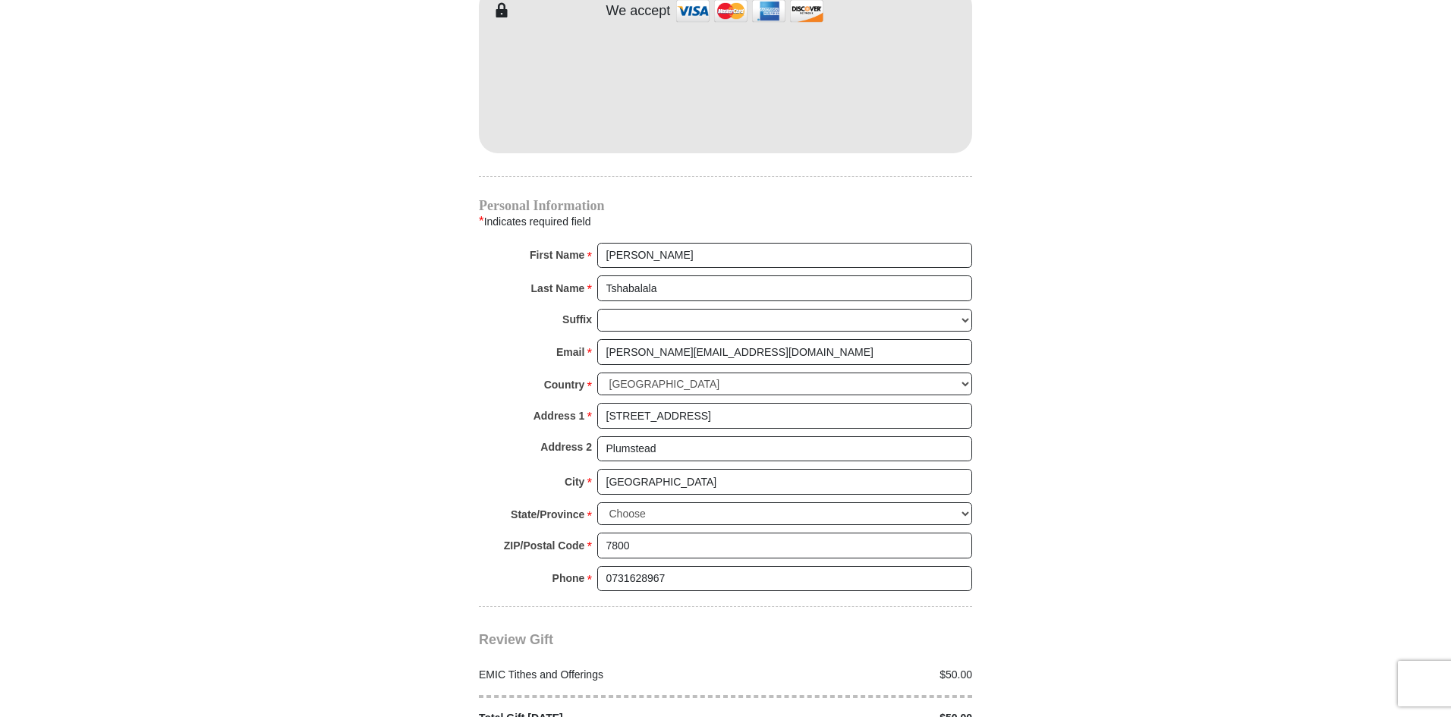
scroll to position [1510, 0]
